Goal: Task Accomplishment & Management: Use online tool/utility

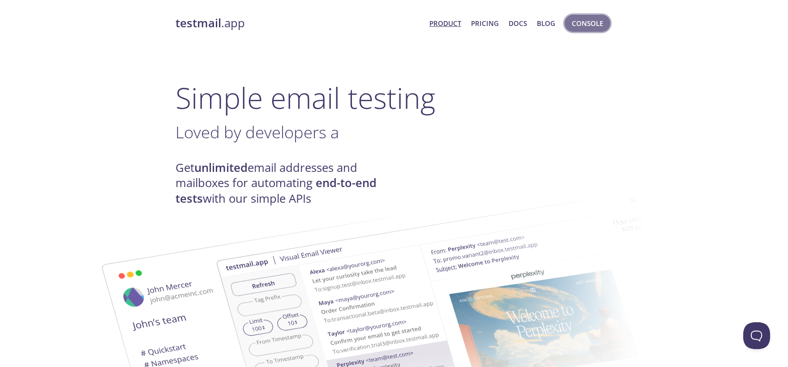
click at [590, 24] on span "Console" at bounding box center [587, 23] width 31 height 12
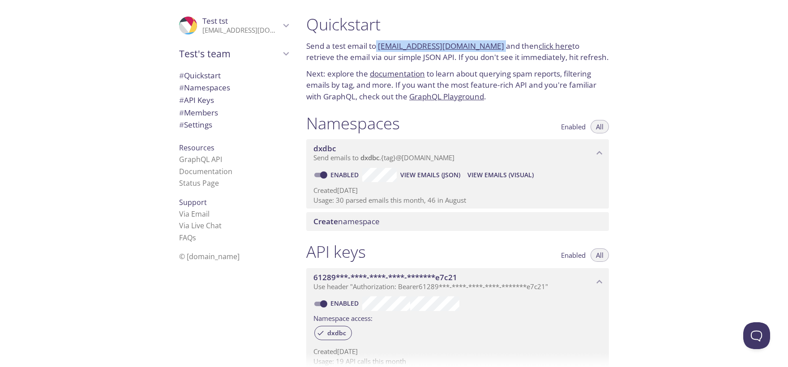
drag, startPoint x: 385, startPoint y: 49, endPoint x: 491, endPoint y: 50, distance: 105.7
click at [491, 50] on p "Send a test email to [EMAIL_ADDRESS][DOMAIN_NAME] and then click here to retrie…" at bounding box center [457, 51] width 303 height 23
click at [552, 46] on link "click here" at bounding box center [556, 46] width 34 height 10
drag, startPoint x: 481, startPoint y: 23, endPoint x: 467, endPoint y: 31, distance: 16.1
click at [396, 41] on link "[EMAIL_ADDRESS][DOMAIN_NAME]" at bounding box center [441, 46] width 126 height 10
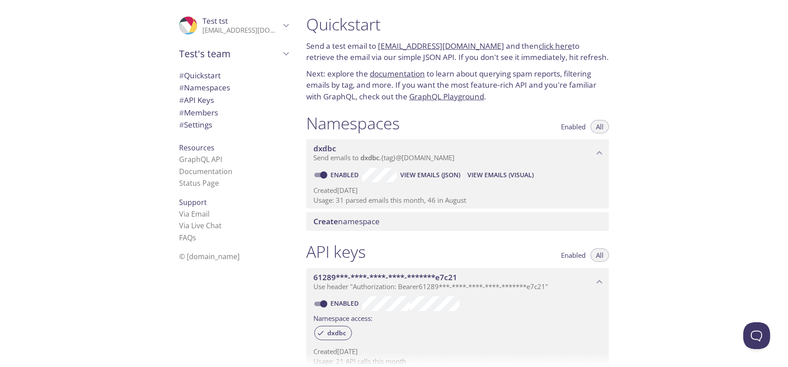
drag, startPoint x: 278, startPoint y: 39, endPoint x: 283, endPoint y: 40, distance: 5.0
click at [279, 39] on div ".cls-1 { fill: #6d5ca8; } .cls-2 { fill: #3fc191; } .cls-3 { fill: #3b4752; } .…" at bounding box center [234, 26] width 124 height 30
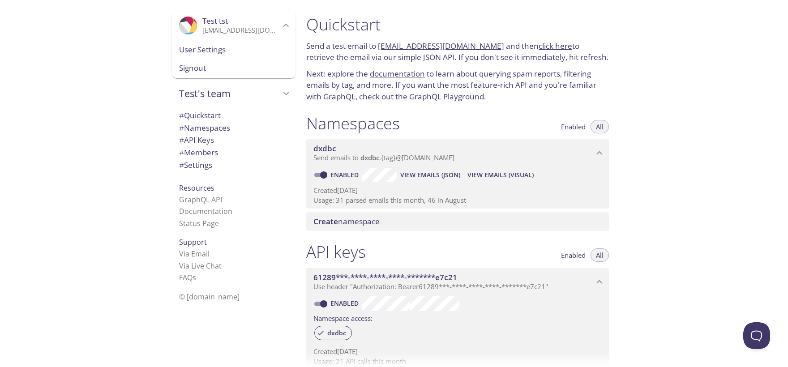
click at [394, 26] on h1 "Quickstart" at bounding box center [457, 24] width 303 height 20
click at [396, 34] on div "Quickstart Send a test email to [EMAIL_ADDRESS][DOMAIN_NAME] and then click her…" at bounding box center [457, 58] width 317 height 99
drag, startPoint x: 378, startPoint y: 42, endPoint x: 491, endPoint y: 44, distance: 112.9
click at [491, 44] on p "Send a test email to [EMAIL_ADDRESS][DOMAIN_NAME] and then click here to retrie…" at bounding box center [457, 51] width 303 height 23
copy p "[EMAIL_ADDRESS][DOMAIN_NAME]"
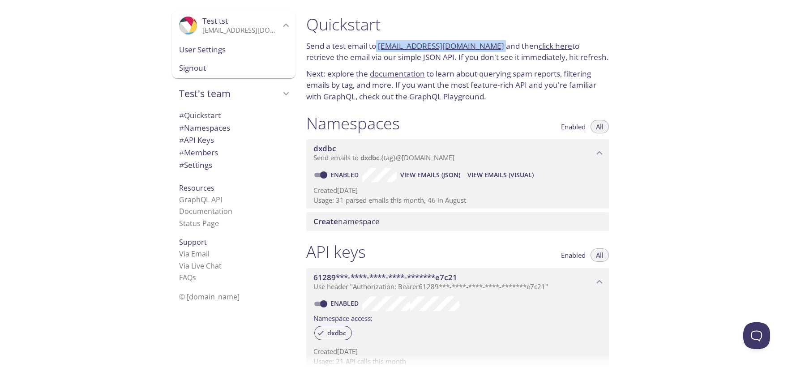
drag, startPoint x: 439, startPoint y: 29, endPoint x: 363, endPoint y: 3, distance: 80.7
click at [438, 29] on h1 "Quickstart" at bounding box center [457, 24] width 303 height 20
copy p "[EMAIL_ADDRESS][DOMAIN_NAME]"
